Goal: Task Accomplishment & Management: Manage account settings

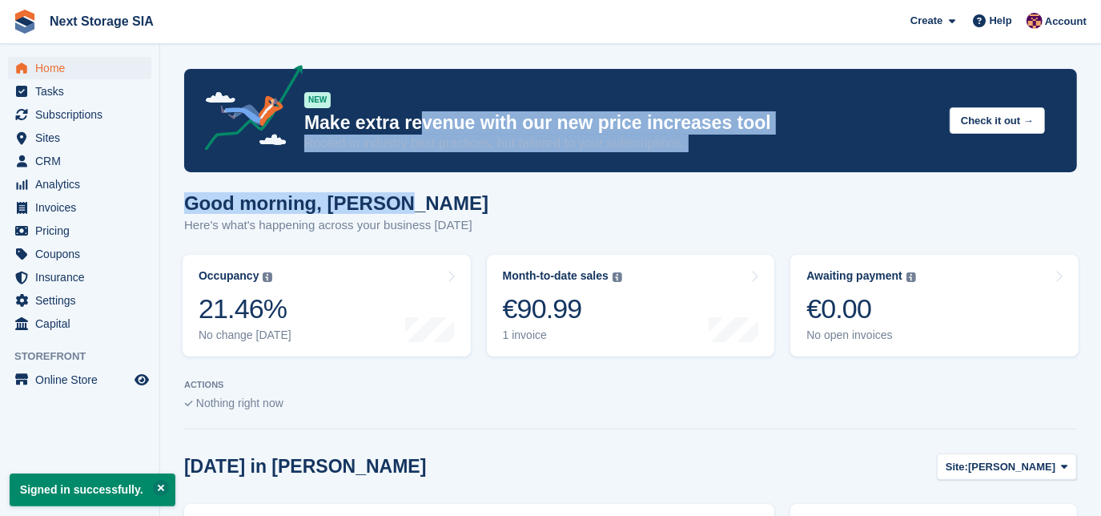
drag, startPoint x: 420, startPoint y: 112, endPoint x: 773, endPoint y: 186, distance: 359.9
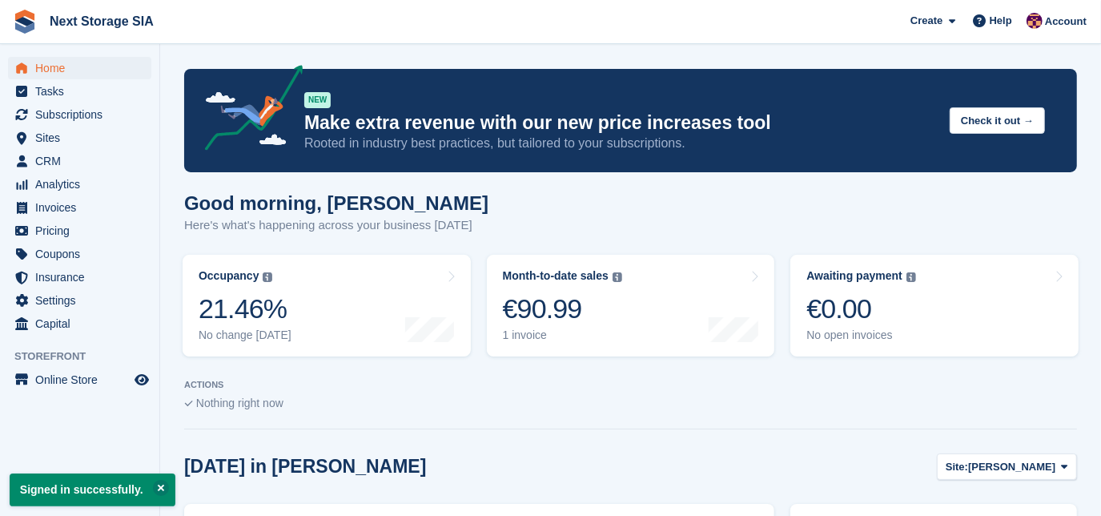
drag, startPoint x: 773, startPoint y: 186, endPoint x: 655, endPoint y: 220, distance: 122.6
click at [655, 220] on div "Good morning, Roberts Here's what's happening across your business today" at bounding box center [630, 223] width 893 height 62
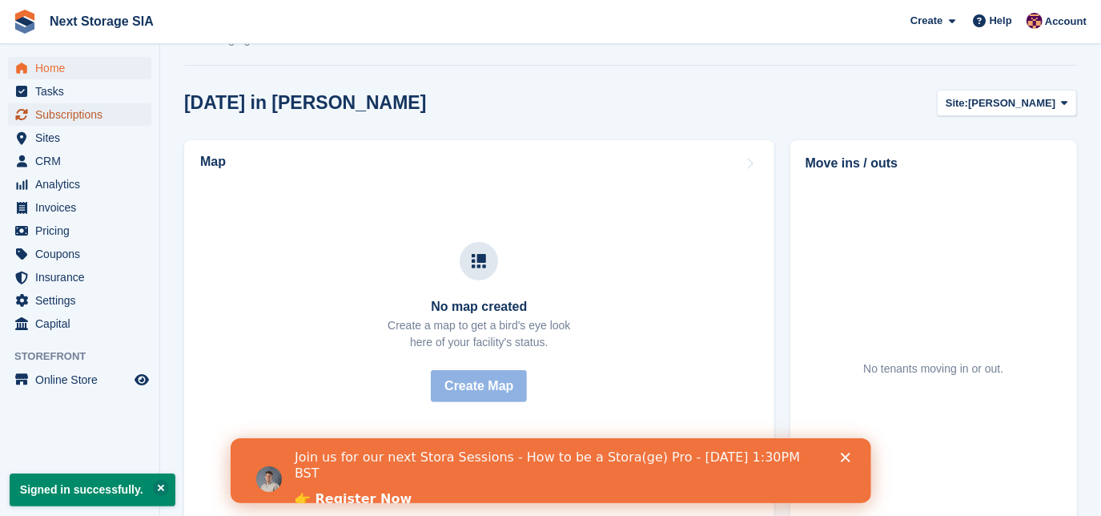
click at [63, 110] on span "Subscriptions" at bounding box center [83, 114] width 96 height 22
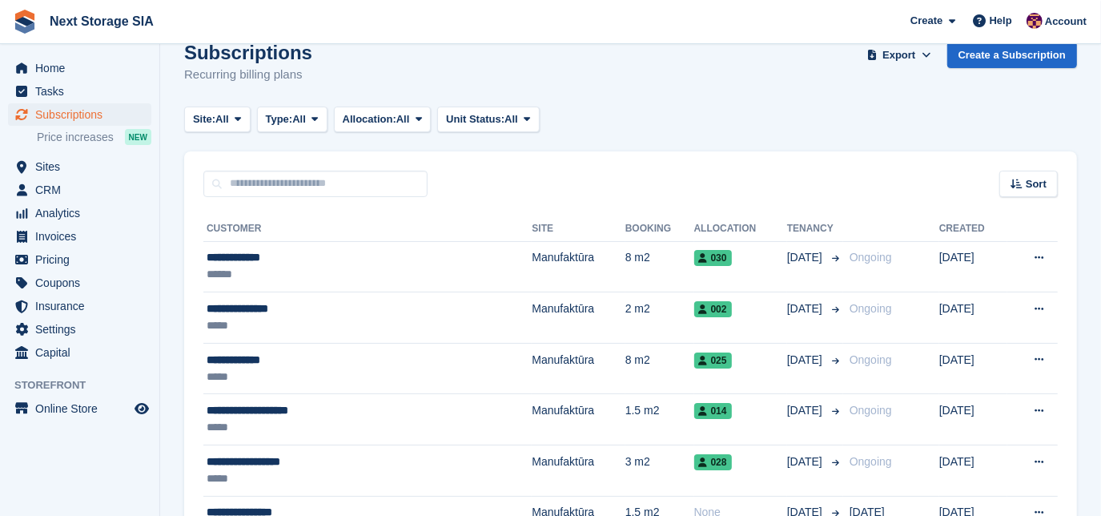
scroll to position [136, 0]
